Goal: Information Seeking & Learning: Check status

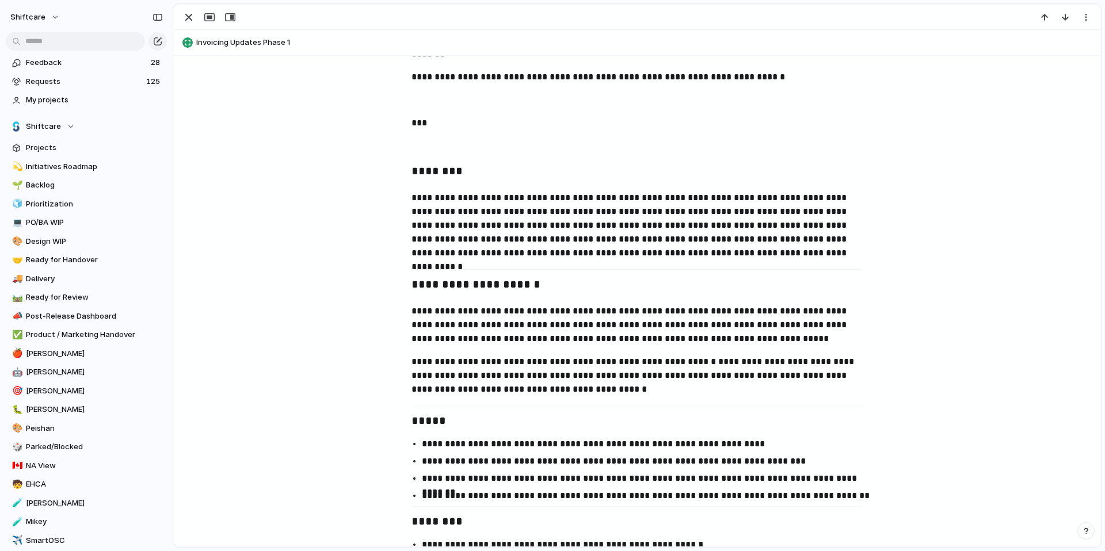
scroll to position [438, 0]
